Goal: Information Seeking & Learning: Learn about a topic

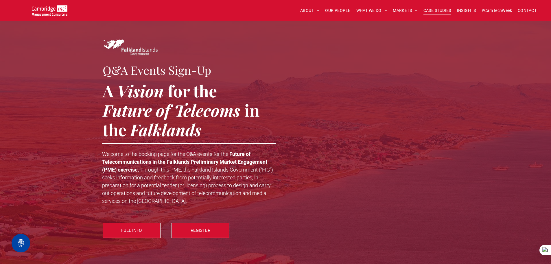
scroll to position [521, 0]
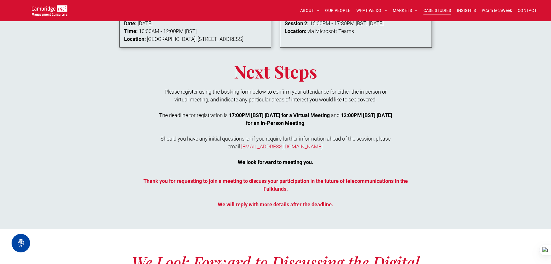
click at [424, 12] on span "CASE STUDIES" at bounding box center [438, 10] width 28 height 9
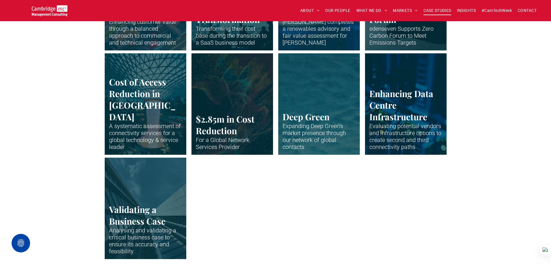
scroll to position [1157, 0]
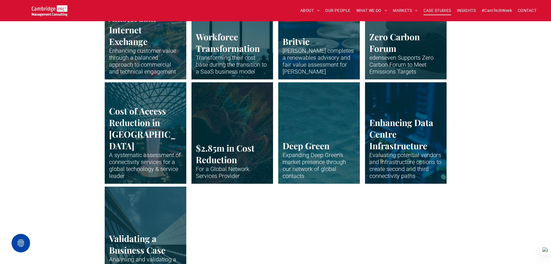
click at [326, 101] on link "Abstract waveform in neon colours" at bounding box center [319, 132] width 87 height 107
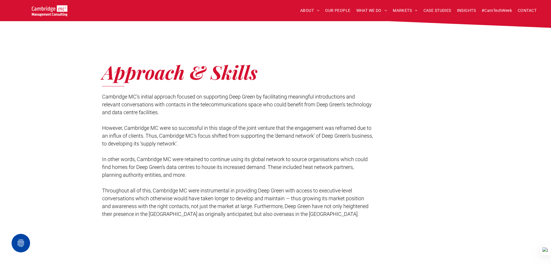
scroll to position [555, 0]
click at [445, 12] on span "CASE STUDIES" at bounding box center [438, 10] width 28 height 9
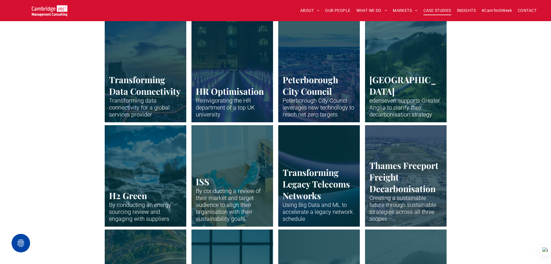
scroll to position [897, 0]
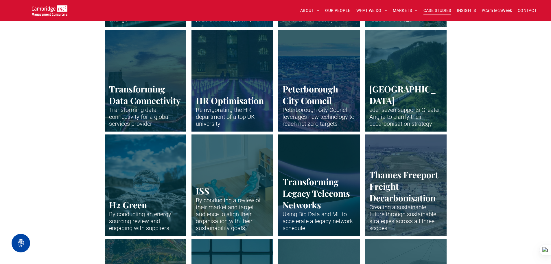
click at [420, 159] on link "Drone shot of Peterborough" at bounding box center [405, 184] width 87 height 107
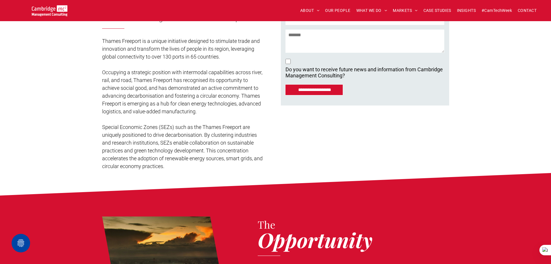
scroll to position [145, 0]
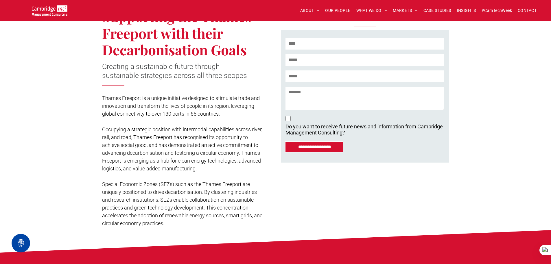
click at [531, 133] on div "Supporting the Thames Freeport with their Decarbonisation Goals Creating a sust…" at bounding box center [275, 110] width 551 height 240
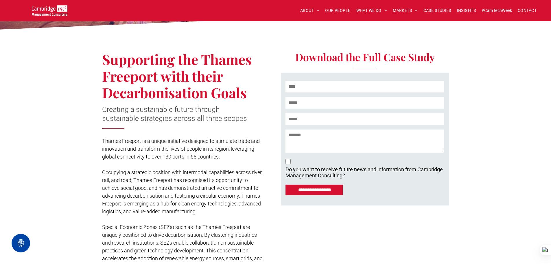
scroll to position [58, 0]
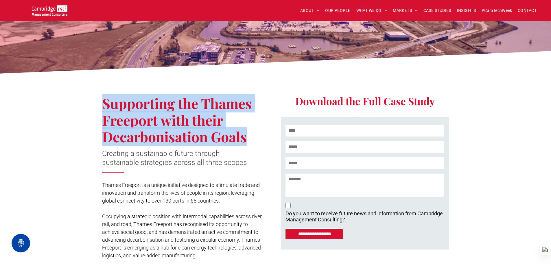
drag, startPoint x: 103, startPoint y: 102, endPoint x: 260, endPoint y: 141, distance: 161.7
click at [260, 141] on h1 "Supporting the Thames Freeport with their Decarbonisation Goals" at bounding box center [181, 120] width 159 height 50
copy span "Supporting the Thames Freeport with their Decarbonisation Goals"
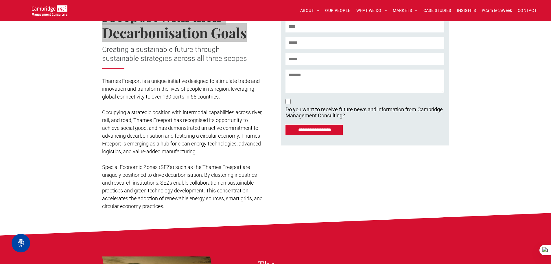
scroll to position [145, 0]
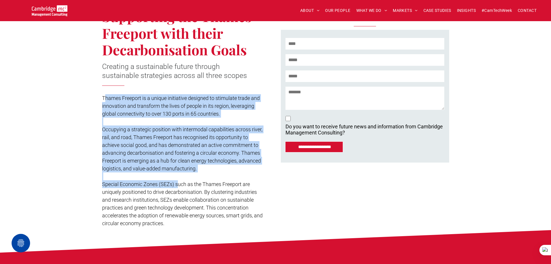
drag, startPoint x: 104, startPoint y: 97, endPoint x: 178, endPoint y: 183, distance: 113.2
click at [178, 183] on div "Thames Freeport is a unique initiative designed to stimulate trade and innovati…" at bounding box center [183, 160] width 163 height 134
drag, startPoint x: 125, startPoint y: 123, endPoint x: 91, endPoint y: 94, distance: 44.8
click at [125, 122] on p at bounding box center [183, 121] width 163 height 8
click at [105, 97] on span "Thames Freeport is a unique initiative designed to stimulate trade and innovati…" at bounding box center [181, 106] width 158 height 22
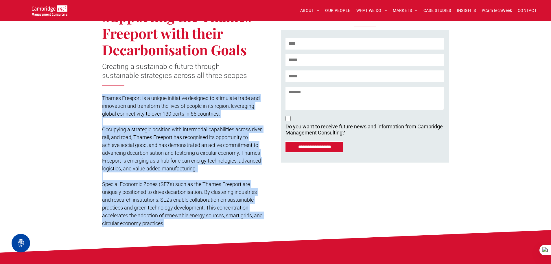
drag, startPoint x: 103, startPoint y: 97, endPoint x: 172, endPoint y: 216, distance: 137.2
click at [179, 225] on div "Thames Freeport is a unique initiative designed to stimulate trade and innovati…" at bounding box center [183, 160] width 163 height 134
copy div "Thames Freeport is a unique initiative designed to stimulate trade and innovati…"
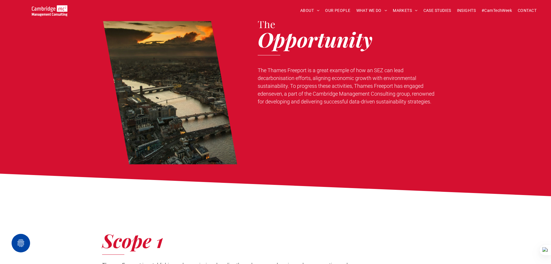
scroll to position [376, 0]
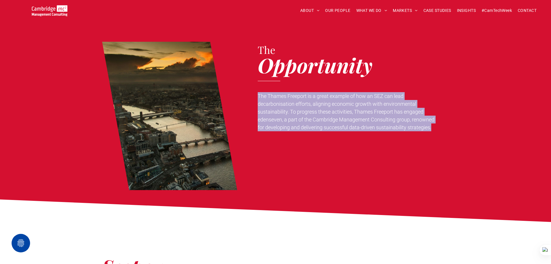
drag, startPoint x: 258, startPoint y: 95, endPoint x: 501, endPoint y: 129, distance: 245.1
click at [501, 129] on div "The Opportunity The Thames Freeport is a great example of how an SEZ can lead d…" at bounding box center [275, 109] width 551 height 171
copy span "The Thames Freeport is a great example of how an SEZ can lead decarbonisation e…"
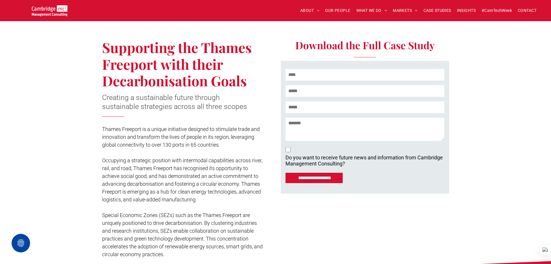
scroll to position [116, 0]
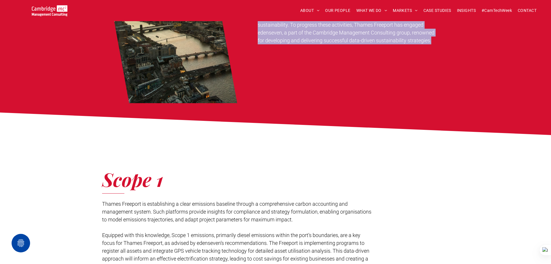
click at [342, 109] on icon at bounding box center [275, 122] width 551 height 26
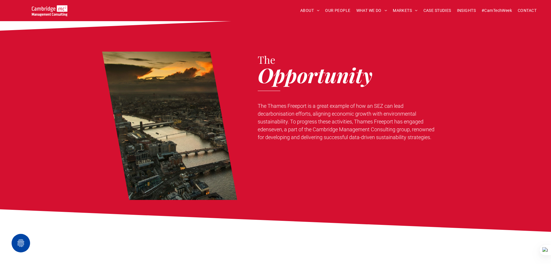
scroll to position [376, 0]
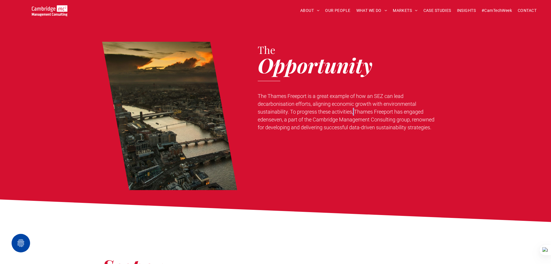
click at [353, 112] on span "The Thames Freeport is a great example of how an SEZ can lead decarbonisation e…" at bounding box center [346, 111] width 177 height 37
click at [290, 108] on span "The Thames Freeport is a great example of how an SEZ can lead decarbonisation e…" at bounding box center [346, 111] width 177 height 37
click at [289, 110] on span "The Thames Freeport is a great example of how an SEZ can lead decarbonisation e…" at bounding box center [346, 111] width 177 height 37
click at [284, 141] on div "The Opportunity The Thames Freeport is a great example of how an SEZ can lead d…" at bounding box center [351, 116] width 196 height 148
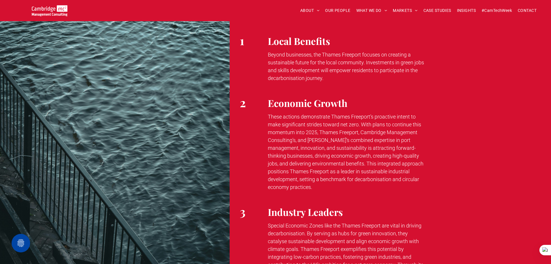
scroll to position [1085, 0]
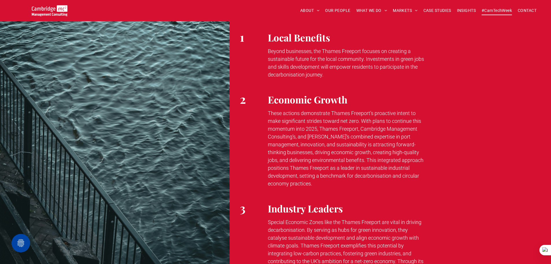
click at [496, 8] on span "#CamTechWeek" at bounding box center [497, 10] width 30 height 9
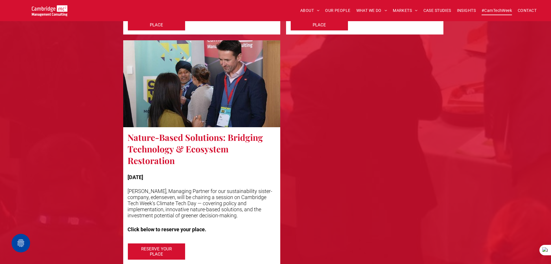
scroll to position [1475, 0]
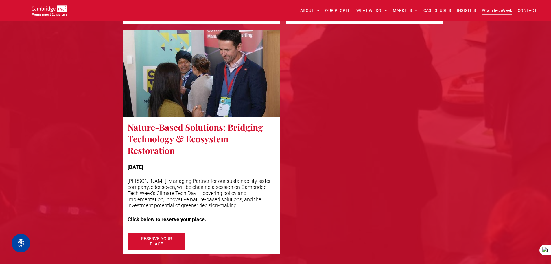
click at [293, 93] on div at bounding box center [364, 141] width 163 height 229
click at [382, 114] on div at bounding box center [364, 141] width 163 height 229
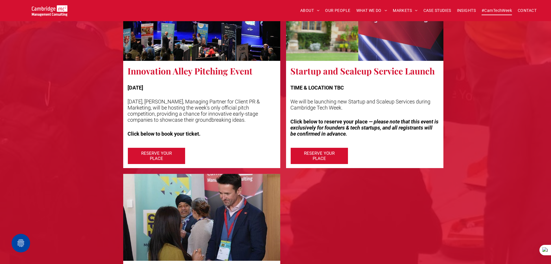
scroll to position [1331, 0]
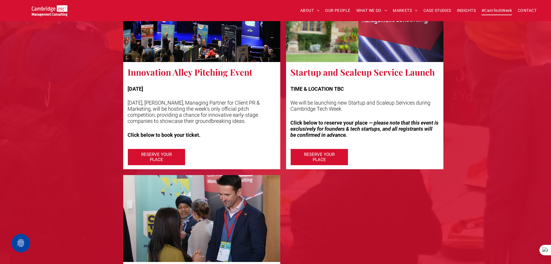
click at [320, 92] on strong "TIME & LOCATION TBC" at bounding box center [317, 89] width 54 height 6
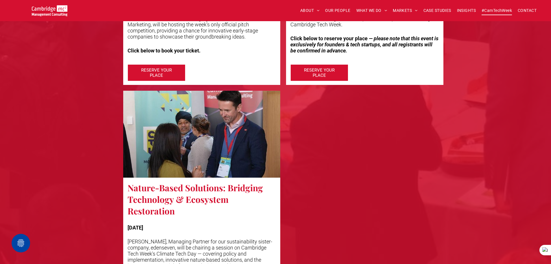
scroll to position [1360, 0]
